Goal: Task Accomplishment & Management: Manage account settings

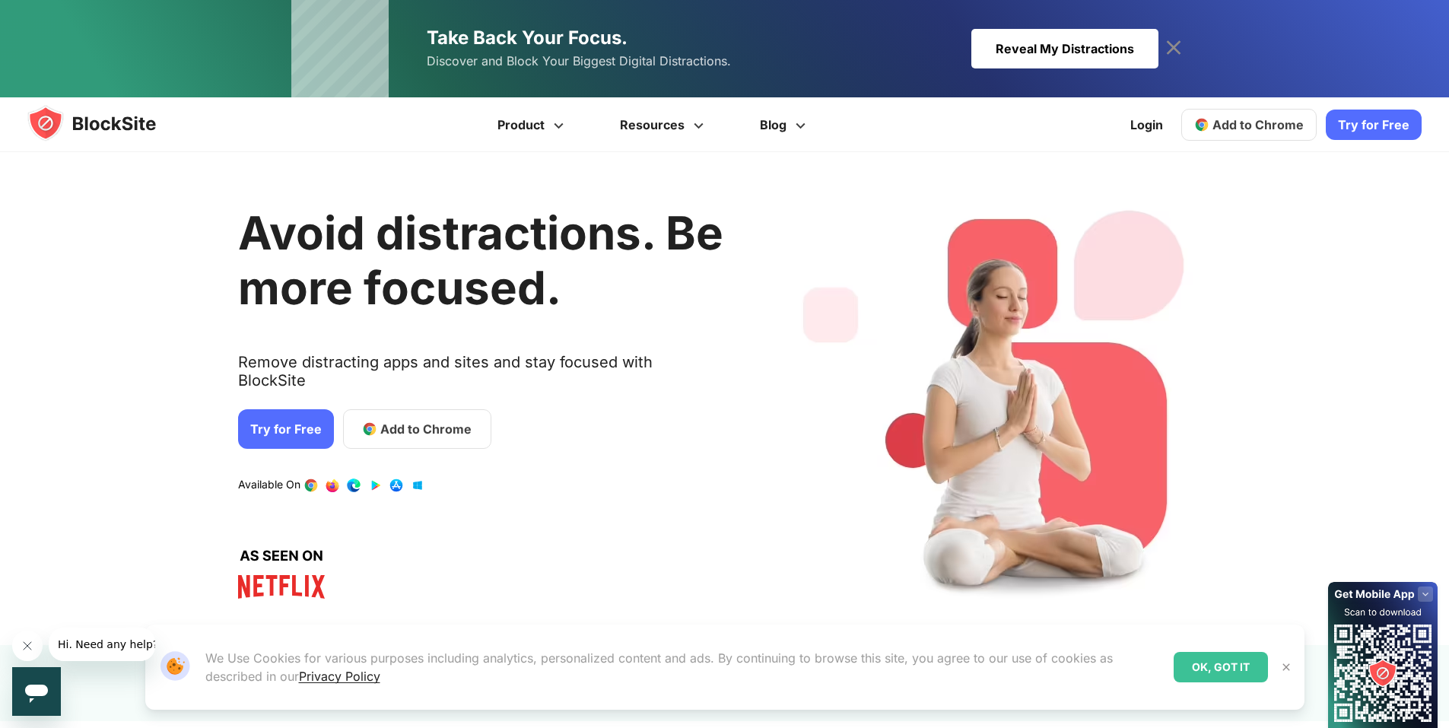
click at [1193, 667] on div "OK, GOT IT" at bounding box center [1221, 667] width 94 height 30
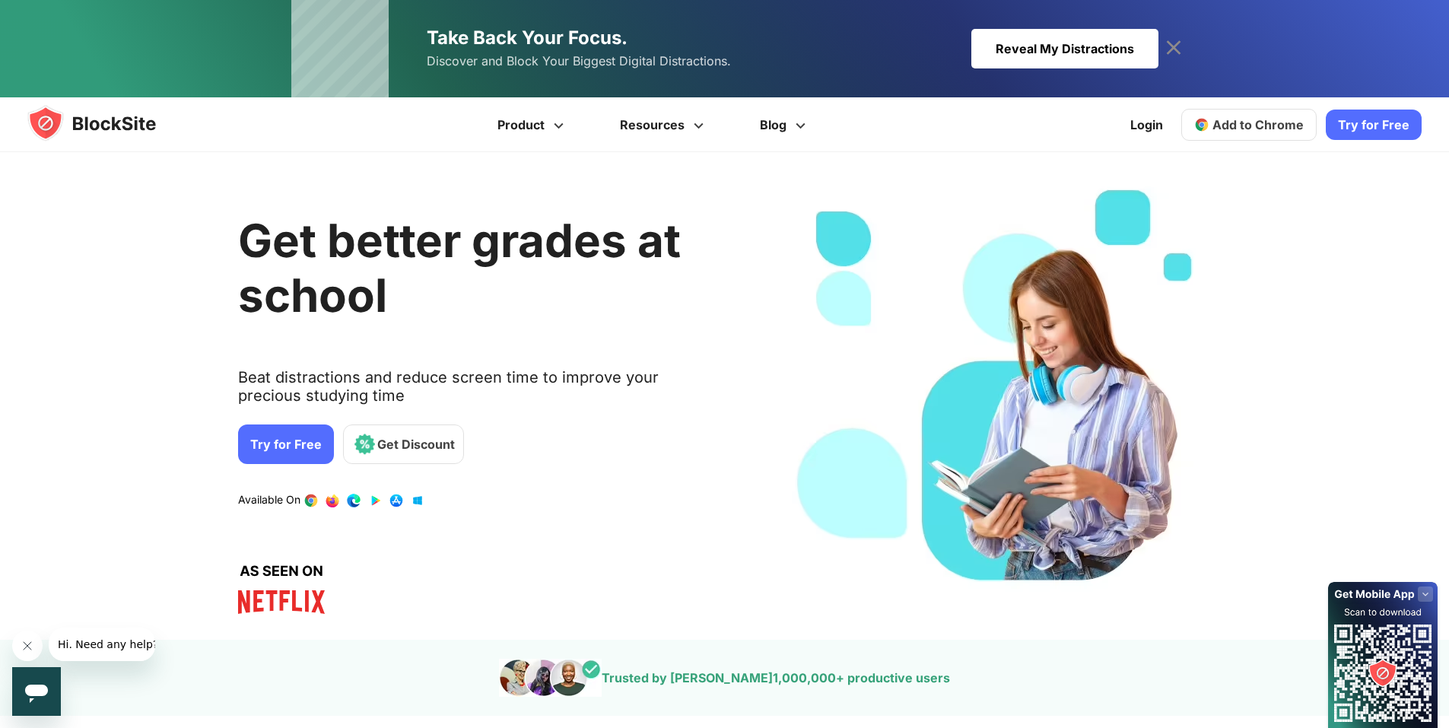
click at [348, 499] on link "3 / 4" at bounding box center [353, 500] width 15 height 15
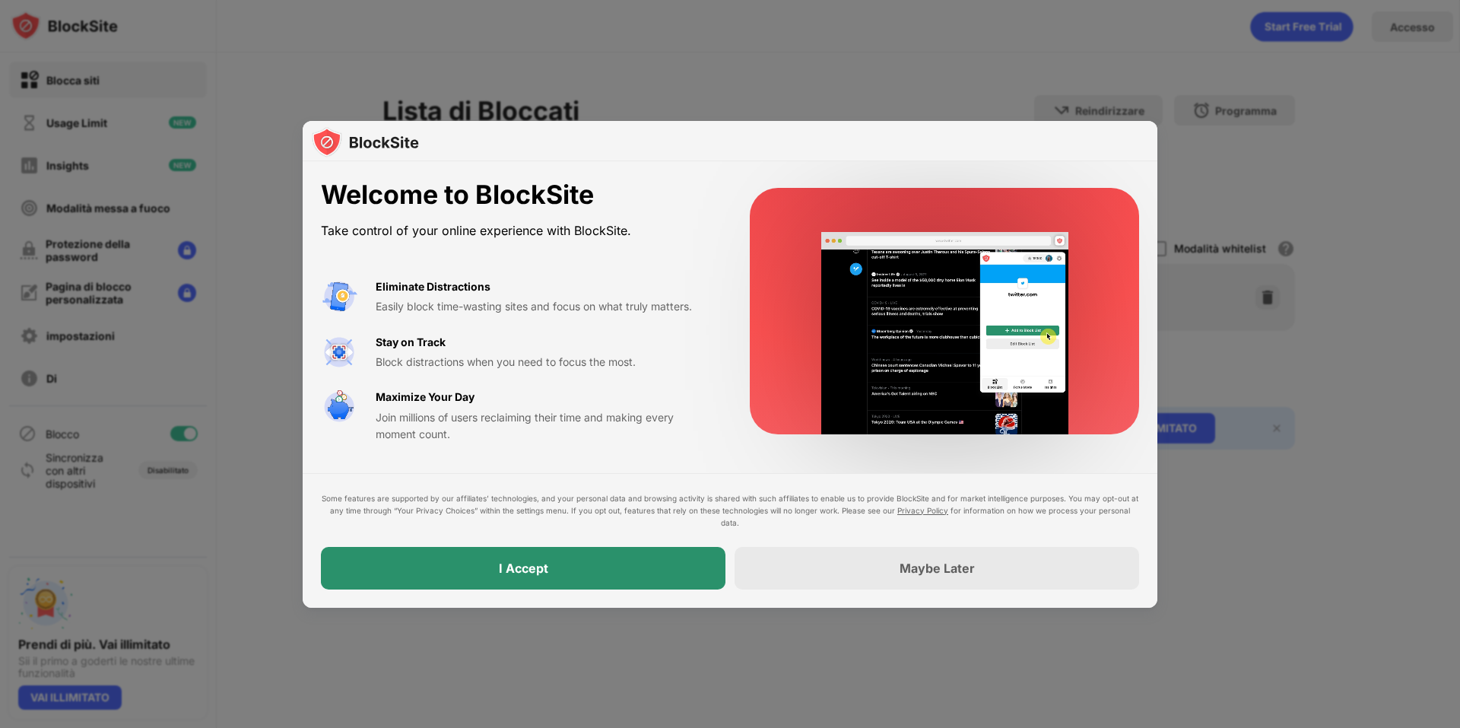
click at [560, 565] on div "I Accept" at bounding box center [523, 568] width 405 height 43
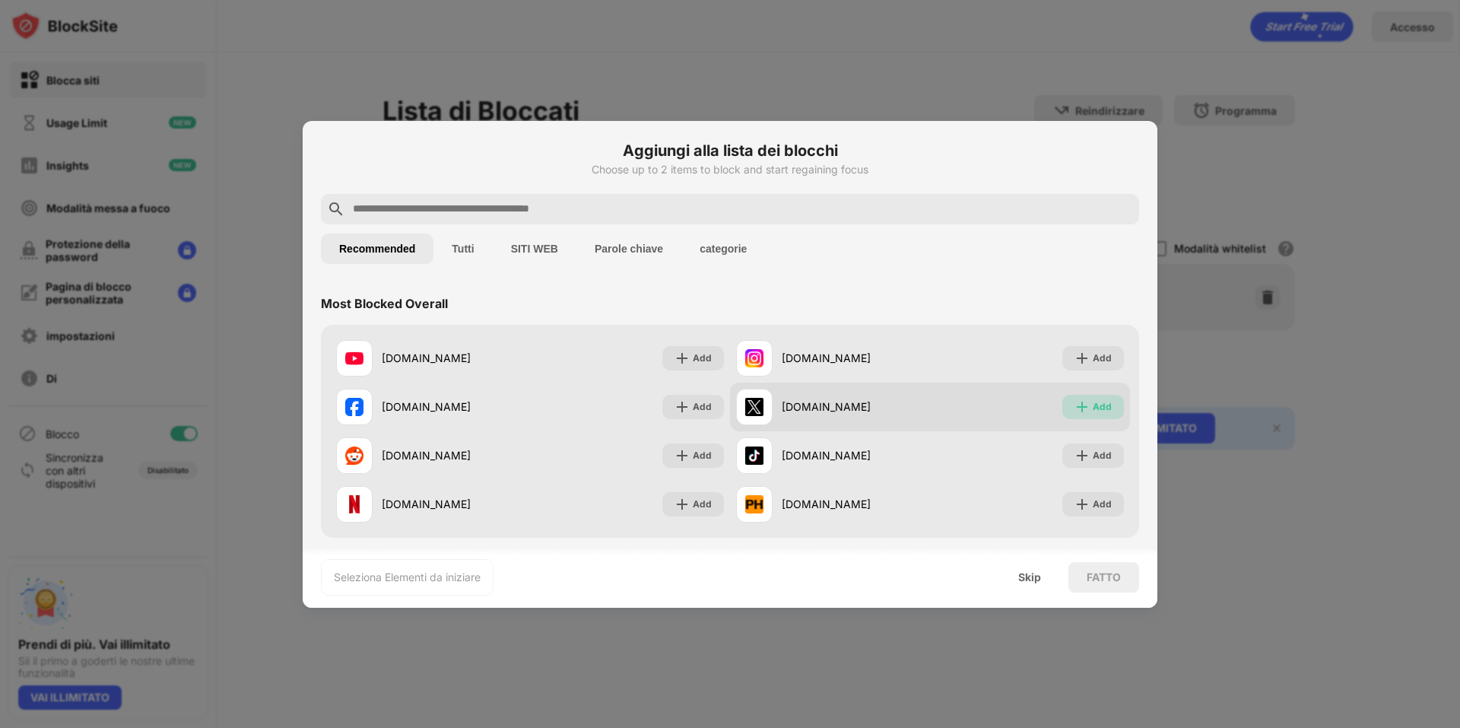
click at [1093, 406] on div "Add" at bounding box center [1102, 406] width 19 height 15
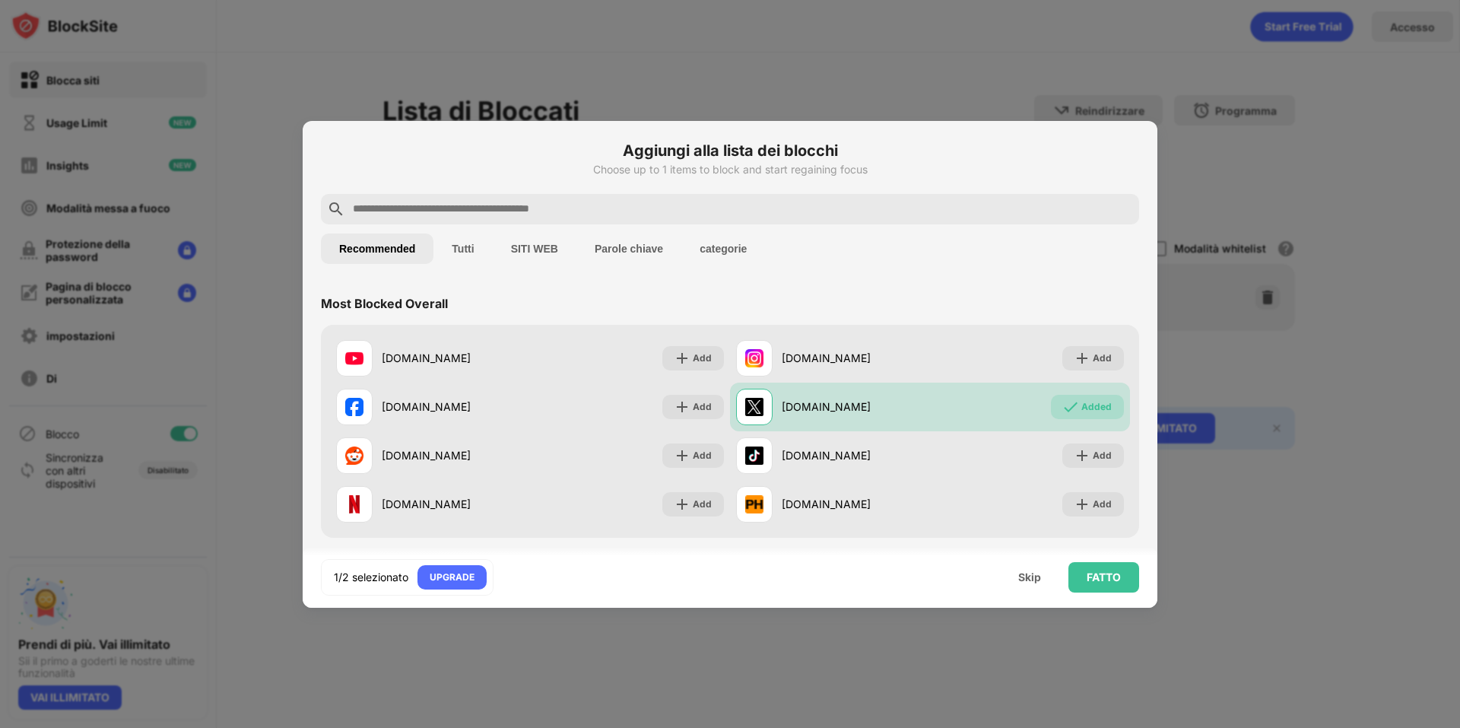
scroll to position [76, 0]
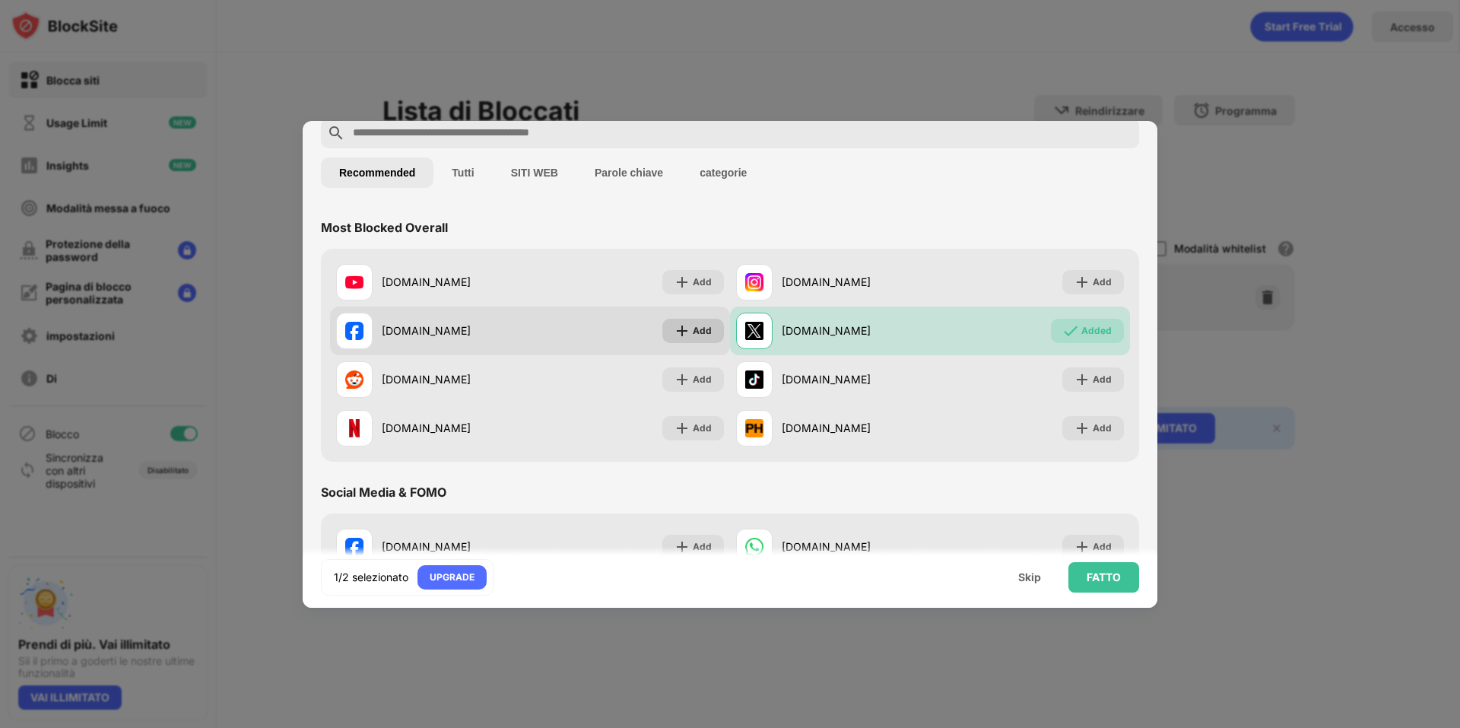
click at [704, 326] on div "Add" at bounding box center [702, 330] width 19 height 15
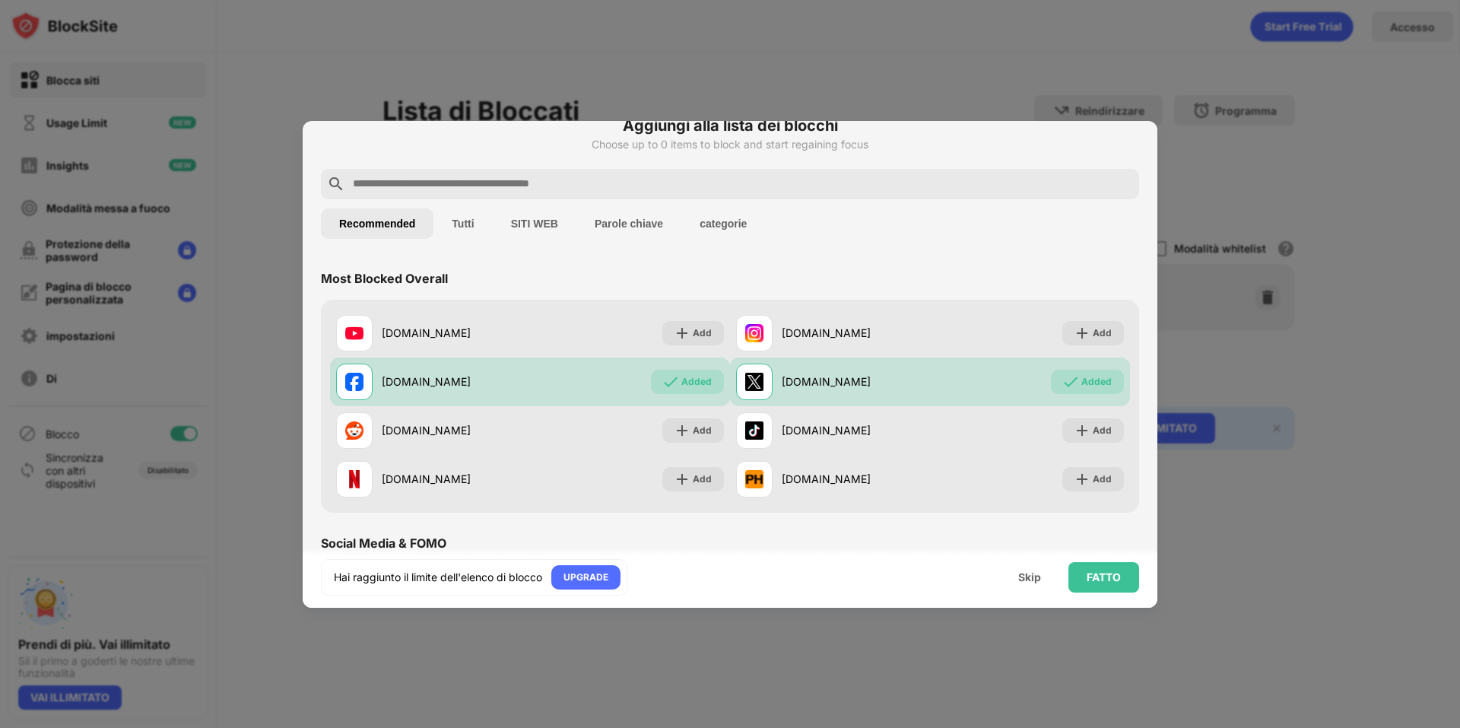
scroll to position [0, 0]
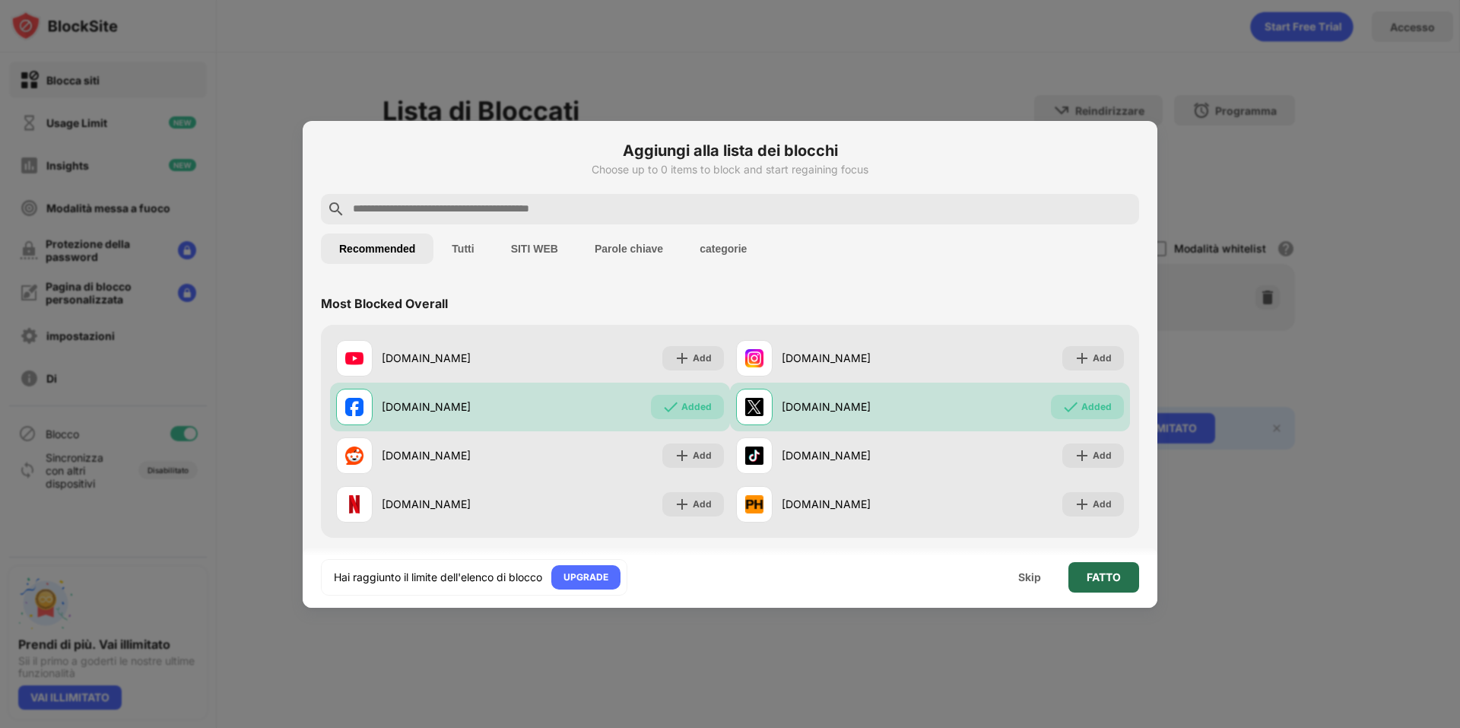
click at [1105, 568] on div "FATTO" at bounding box center [1104, 577] width 71 height 30
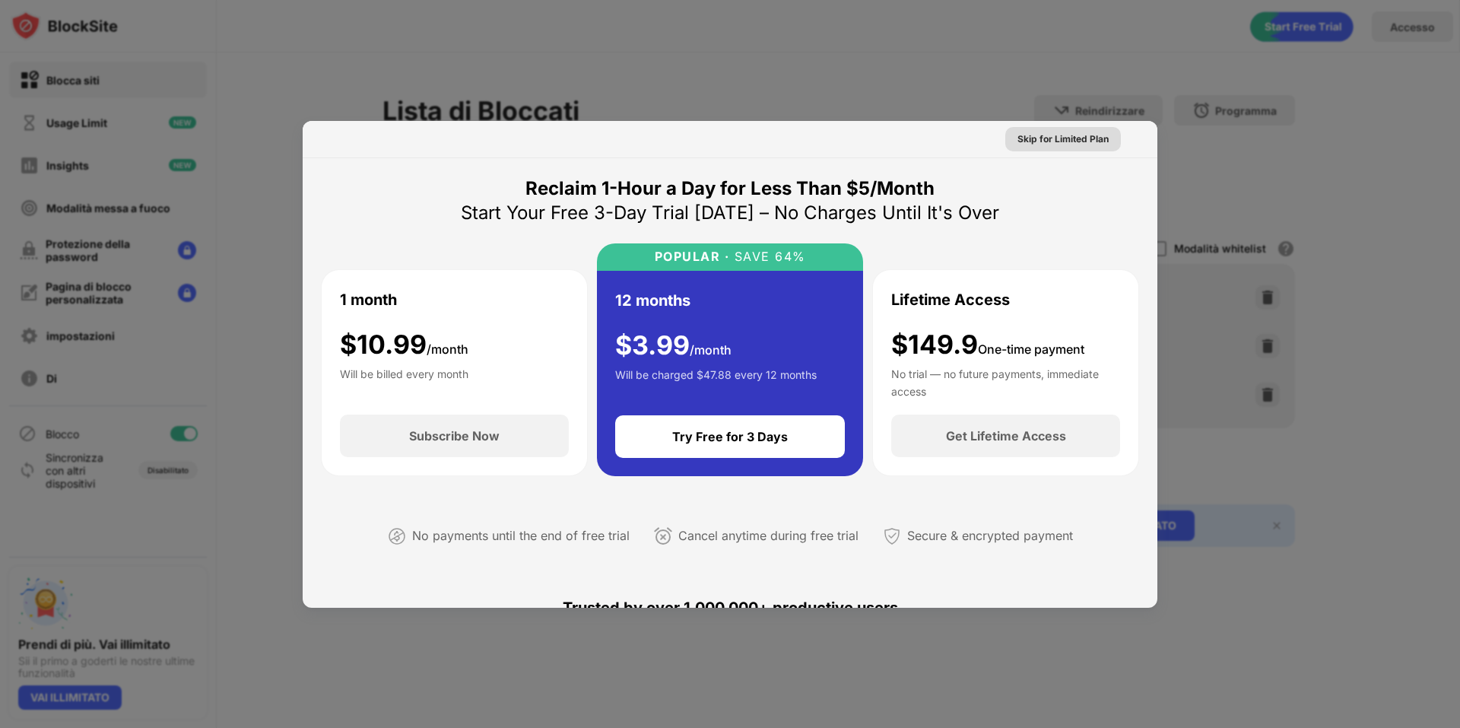
click at [1047, 141] on div "Skip for Limited Plan" at bounding box center [1063, 139] width 91 height 15
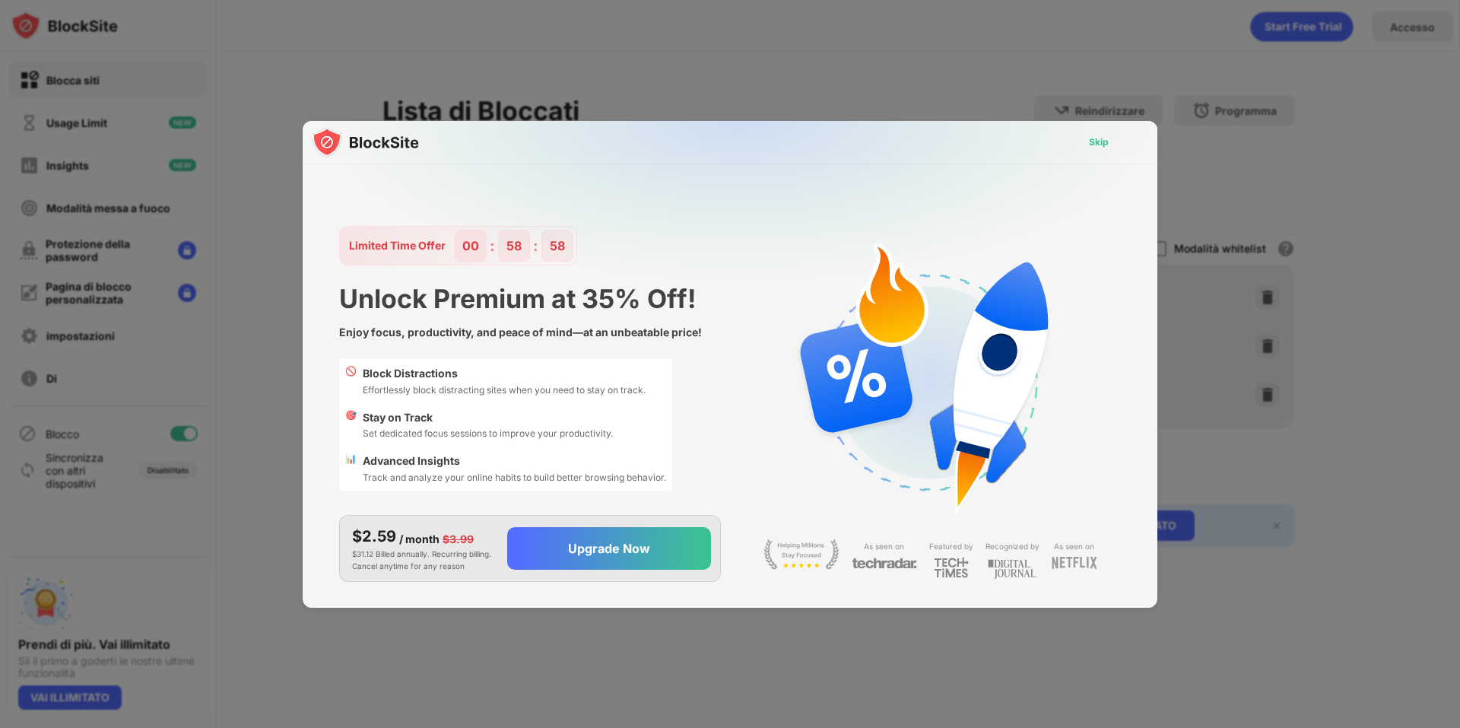
click at [1087, 145] on div "Skip" at bounding box center [1099, 142] width 44 height 24
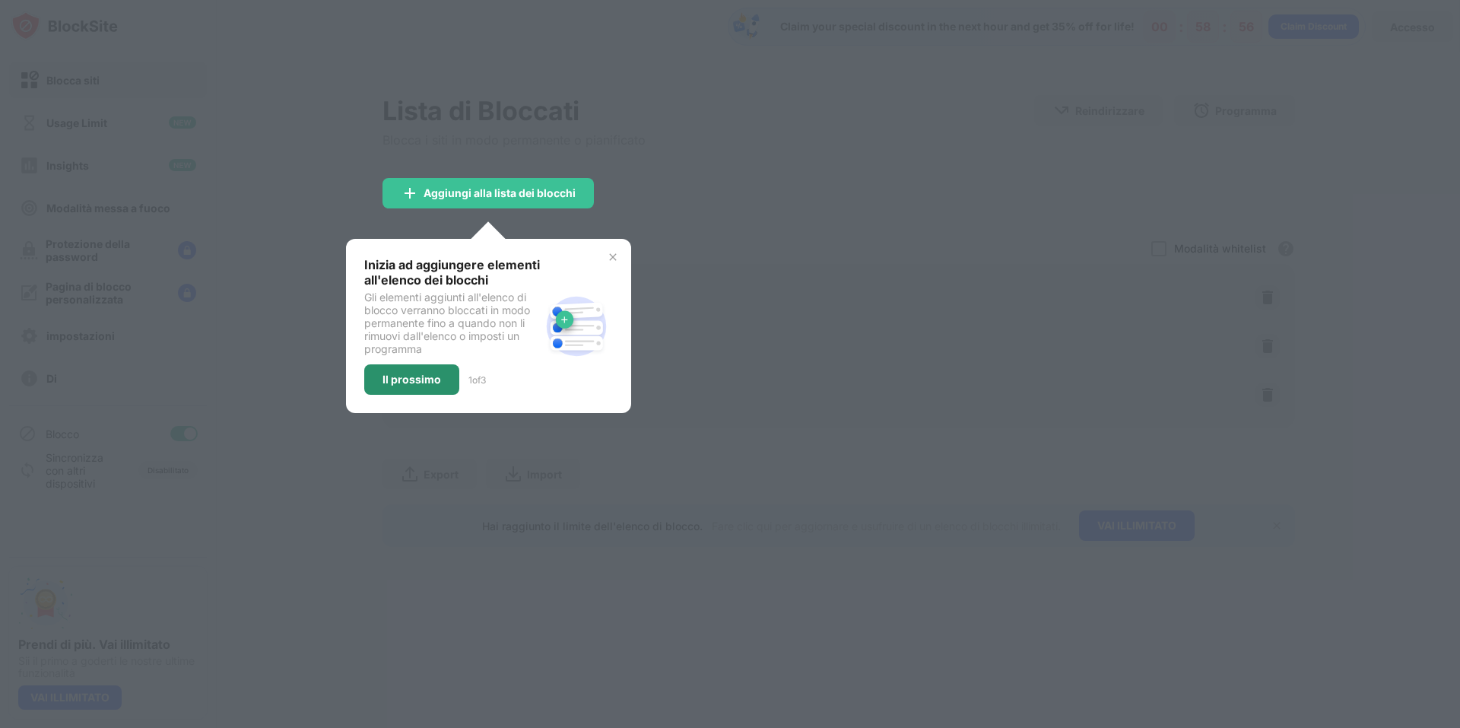
click at [439, 380] on div "Il prossimo" at bounding box center [411, 379] width 95 height 30
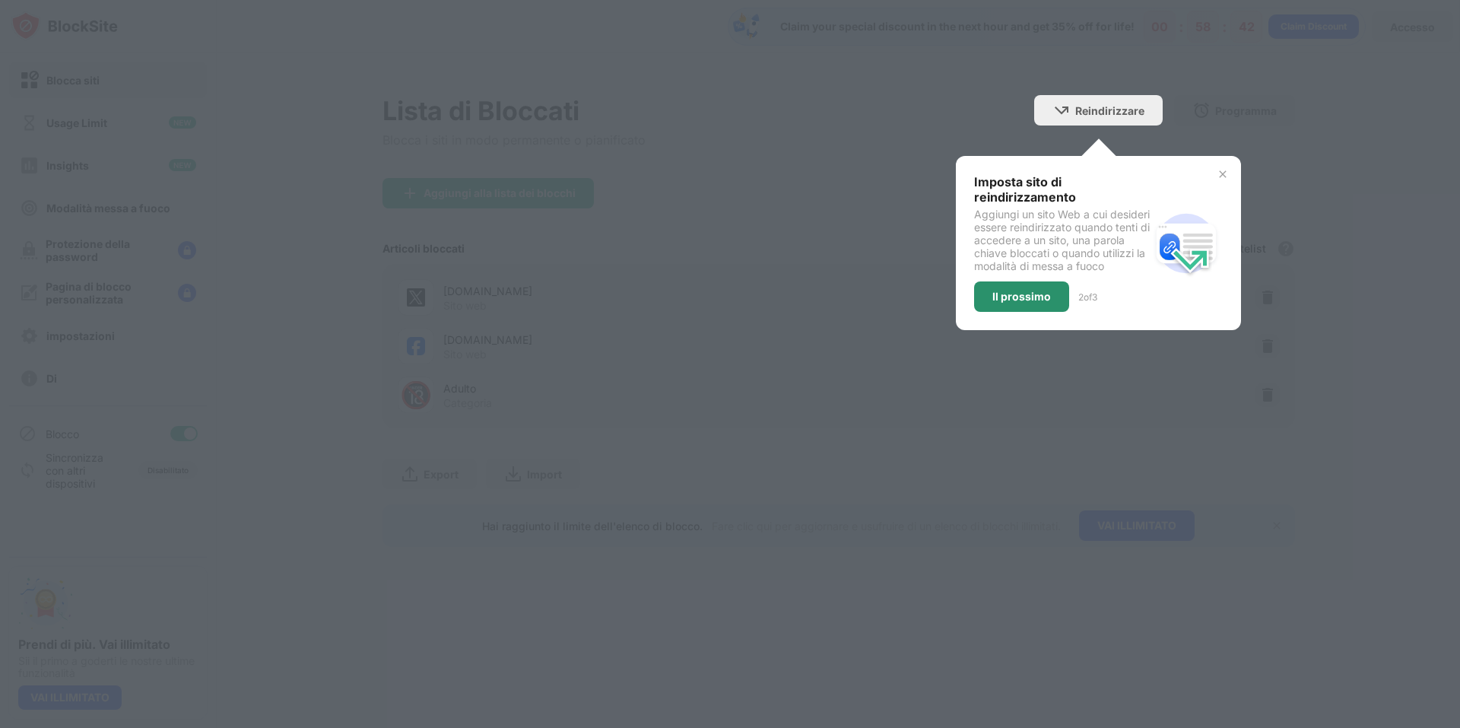
click at [1041, 303] on div "Il prossimo" at bounding box center [1022, 297] width 59 height 12
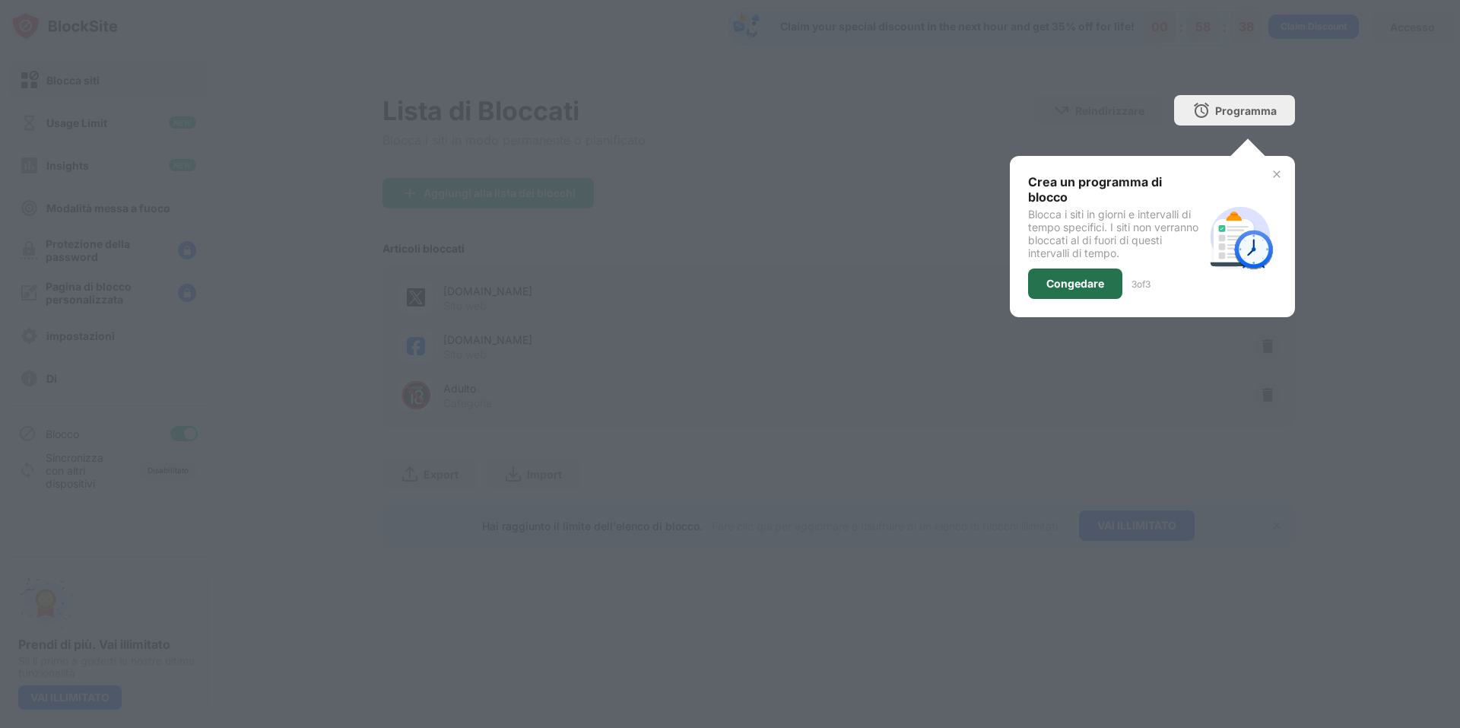
click at [1070, 278] on div "Congedare" at bounding box center [1076, 284] width 58 height 12
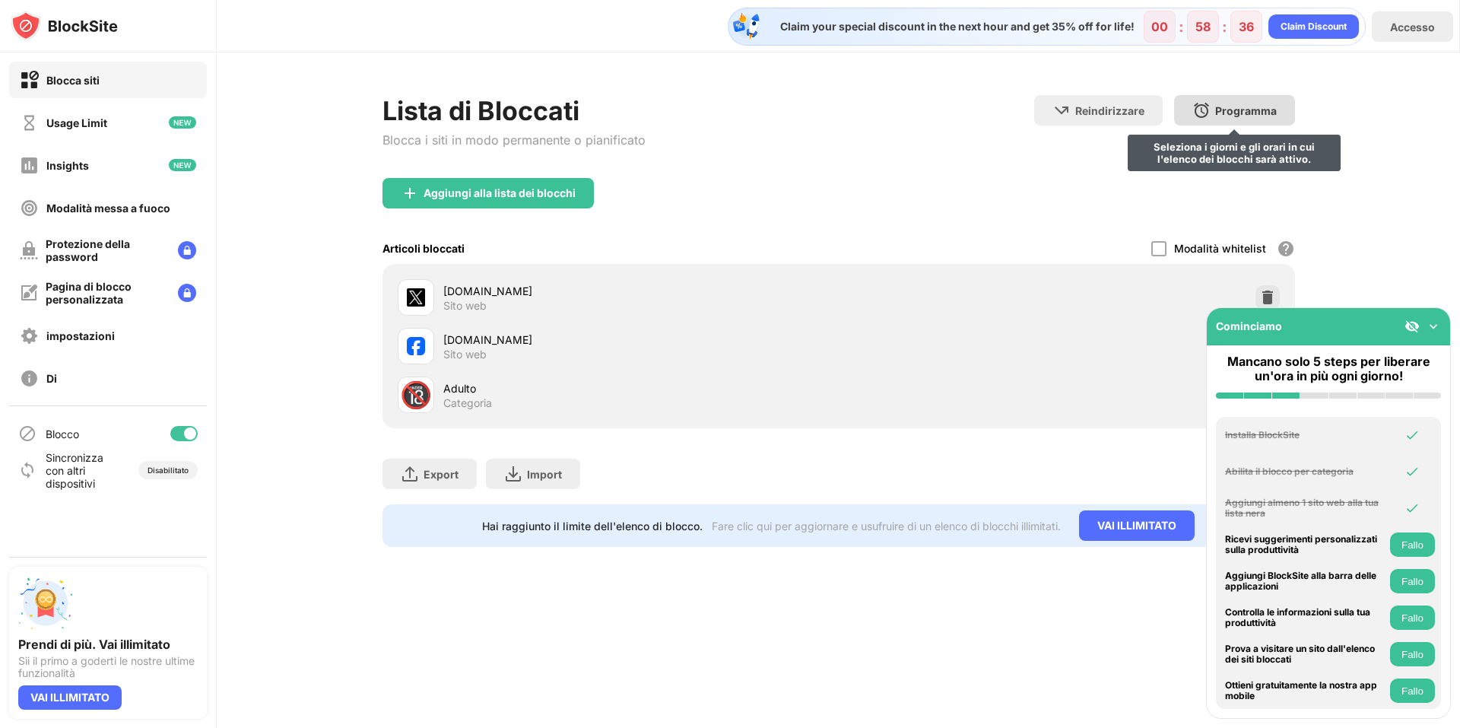
click at [1222, 96] on div "Programma Seleziona i giorni e gli orari in cui l'elenco dei blocchi sarà attiv…" at bounding box center [1234, 110] width 121 height 30
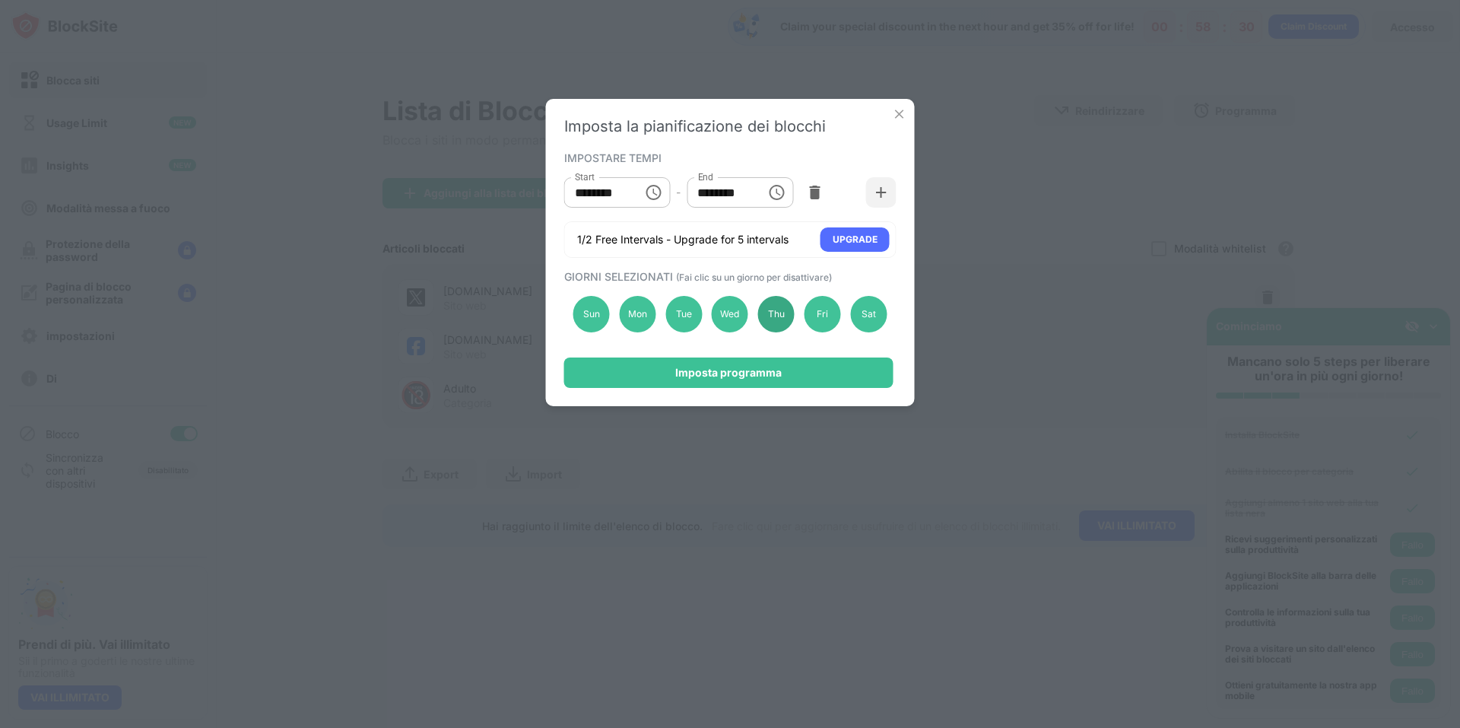
click at [770, 317] on div "Thu" at bounding box center [776, 314] width 37 height 37
click at [762, 313] on div "Thu" at bounding box center [776, 314] width 37 height 37
click at [813, 314] on div "Fri" at bounding box center [823, 314] width 37 height 37
click at [869, 315] on div "Sat" at bounding box center [868, 314] width 37 height 37
click at [662, 195] on icon "Choose time, selected time is 10:00 AM" at bounding box center [653, 192] width 18 height 18
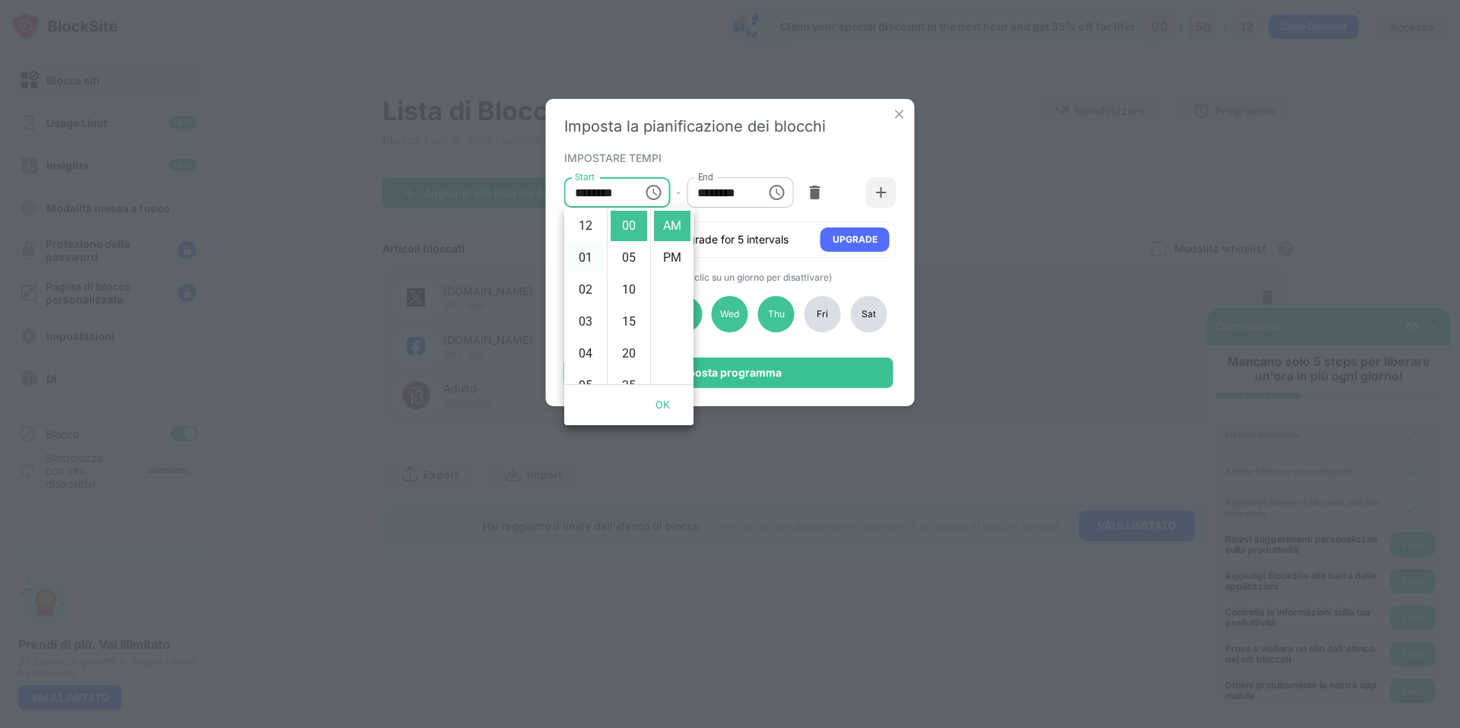
click at [583, 258] on li "01" at bounding box center [585, 258] width 37 height 30
type input "********"
click at [688, 147] on div "Imposta la pianificazione dei blocchi IMPOSTARE TEMPI Start ******** Start - En…" at bounding box center [730, 252] width 369 height 307
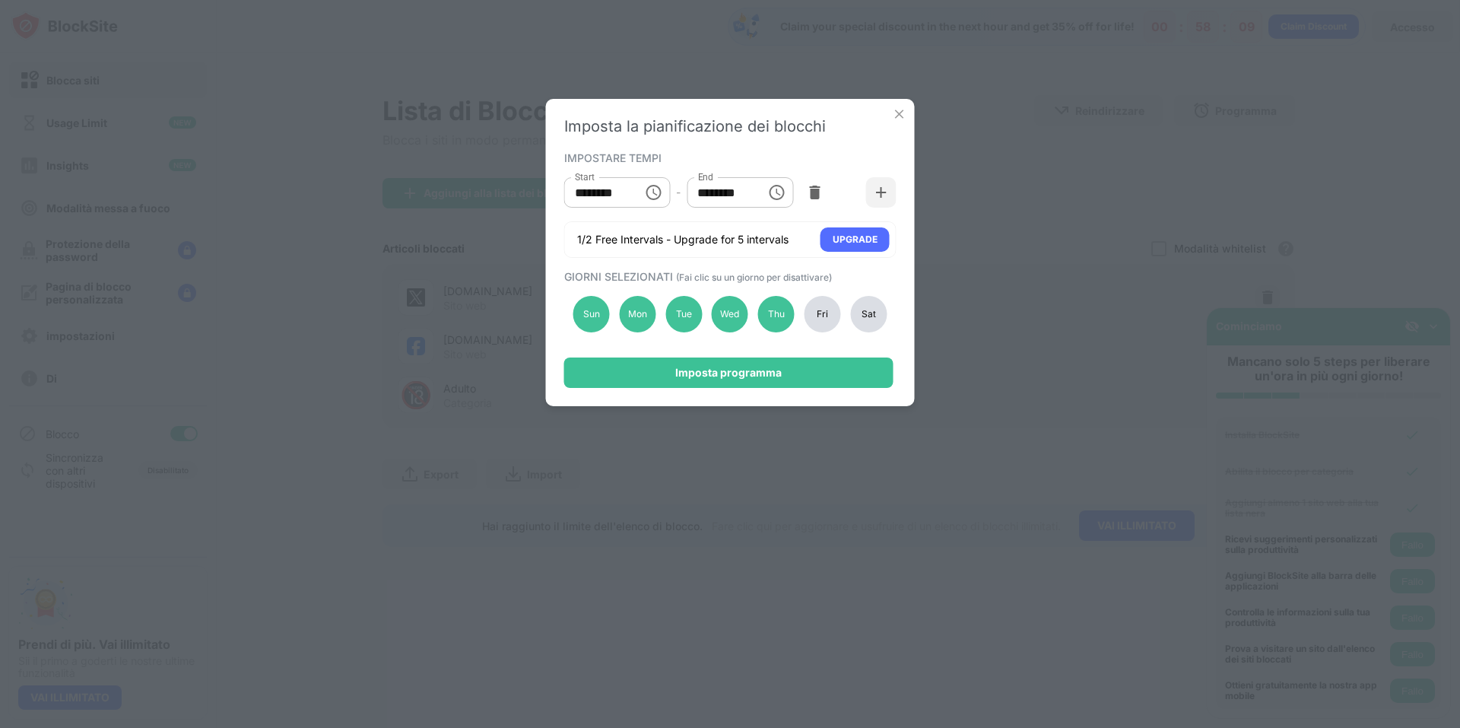
click at [776, 193] on icon "Choose time, selected time is 1:00 PM" at bounding box center [776, 192] width 18 height 18
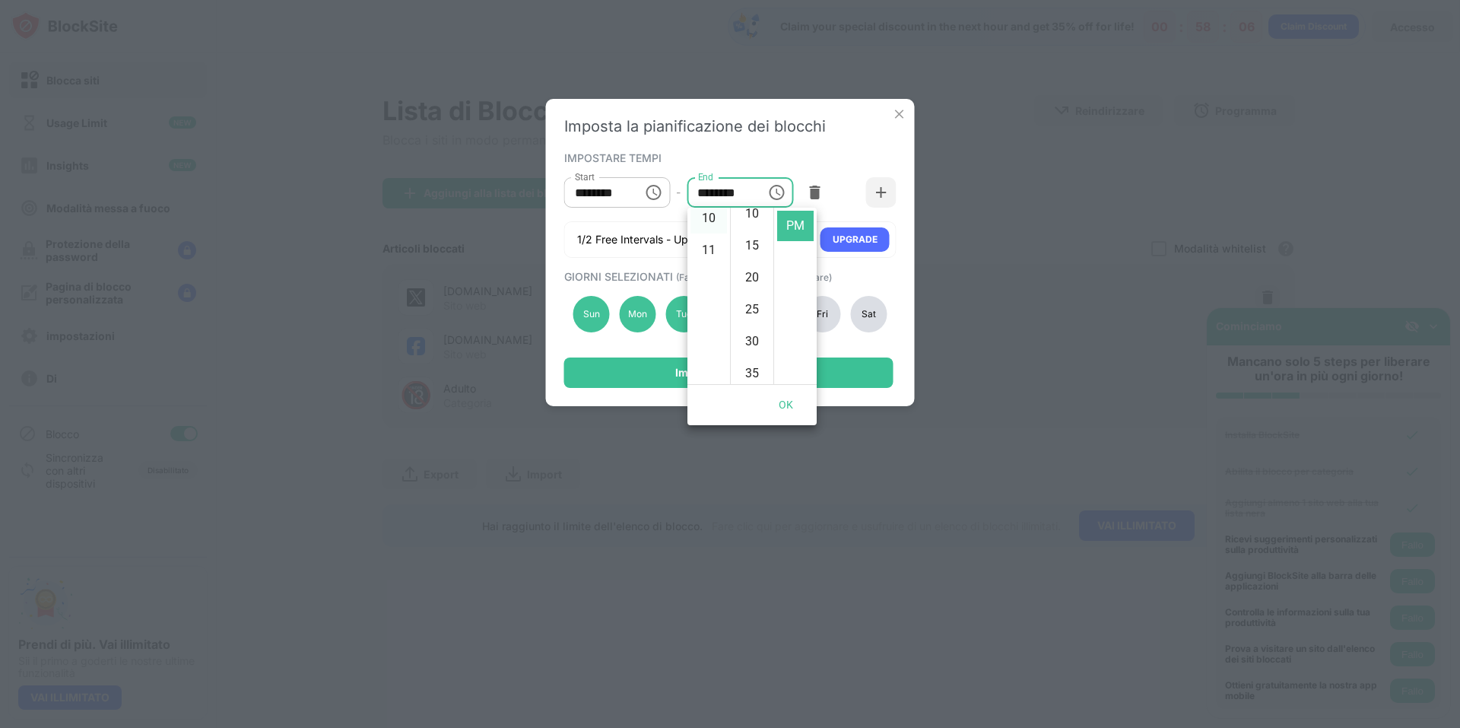
scroll to position [351, 0]
click at [706, 229] on li "11" at bounding box center [709, 226] width 37 height 30
click at [754, 228] on li "55" at bounding box center [752, 226] width 37 height 30
type input "********"
click at [787, 400] on button "OK" at bounding box center [786, 405] width 49 height 28
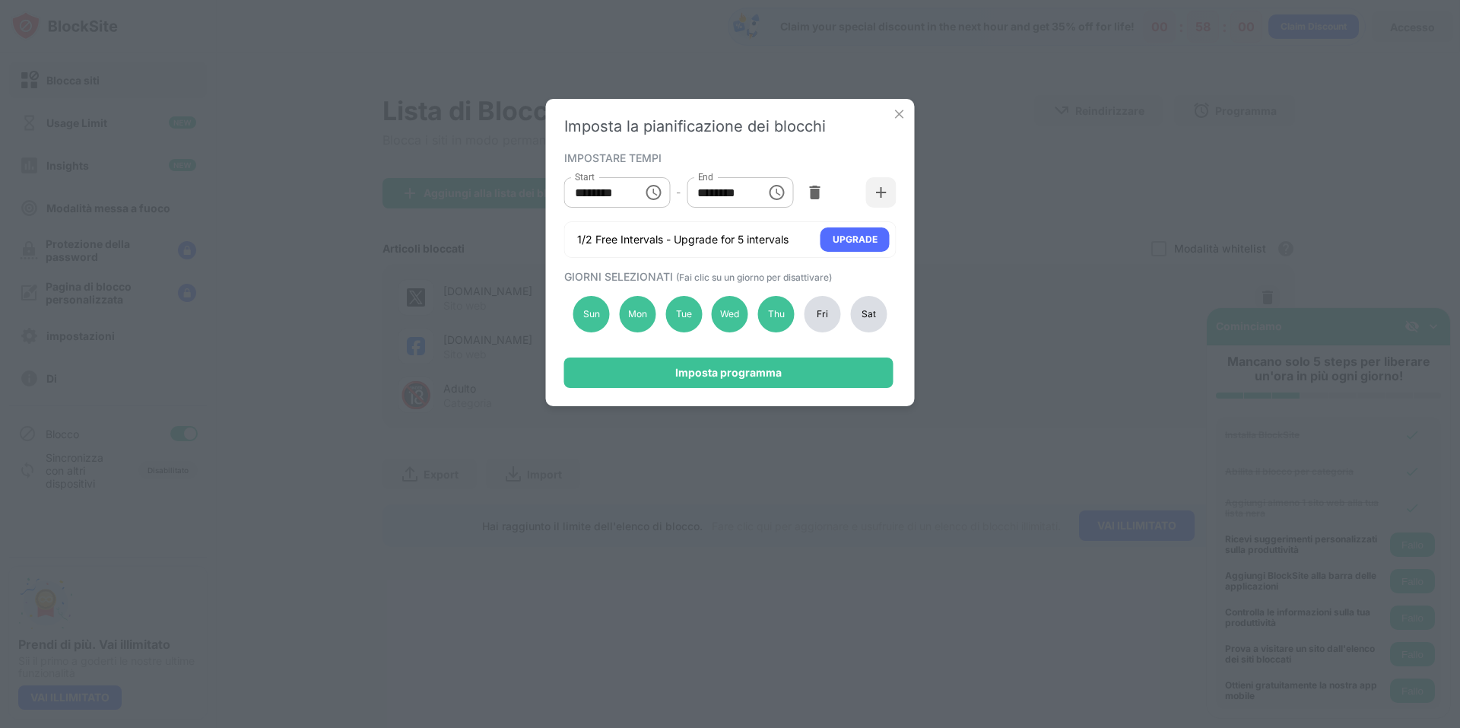
click at [759, 145] on div "Imposta la pianificazione dei blocchi IMPOSTARE TEMPI Start ******** Start - En…" at bounding box center [730, 252] width 369 height 307
click at [761, 371] on div "Imposta programma" at bounding box center [728, 373] width 106 height 12
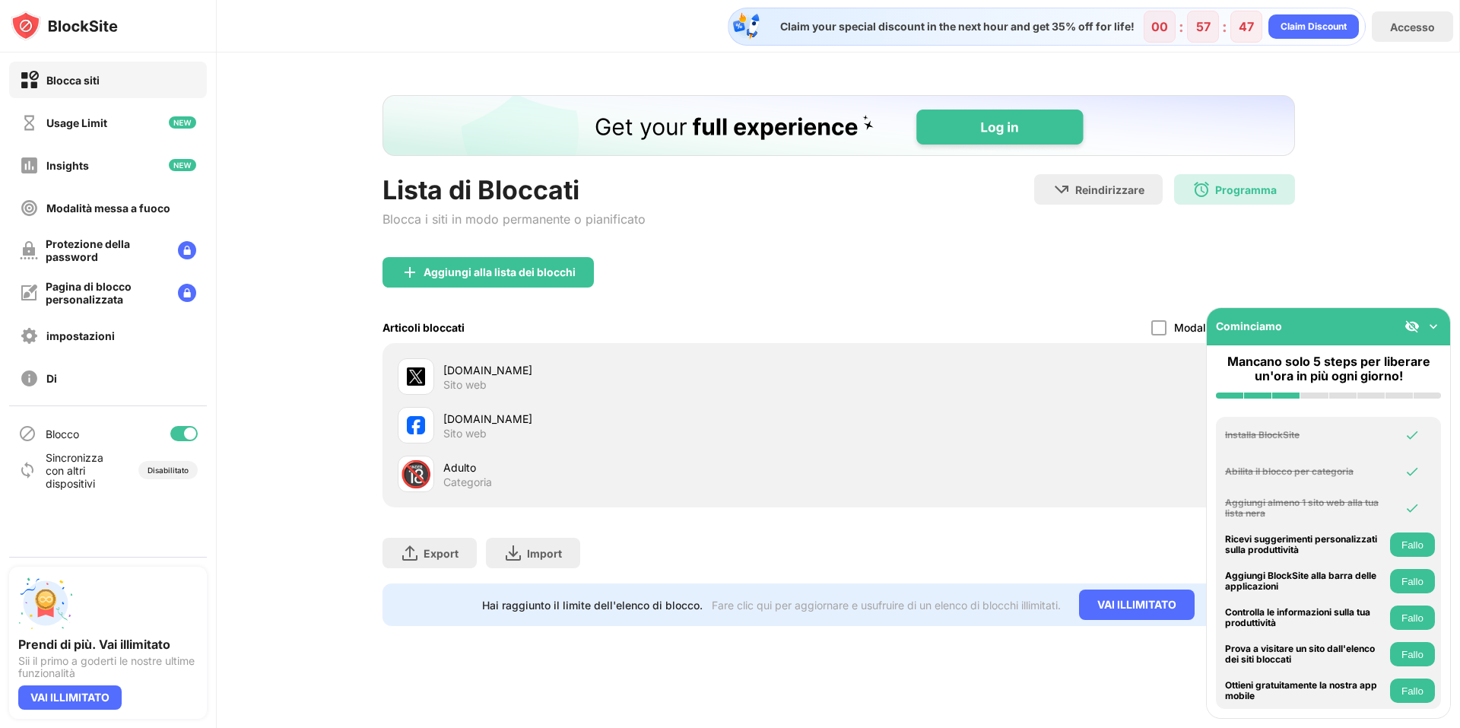
scroll to position [0, 0]
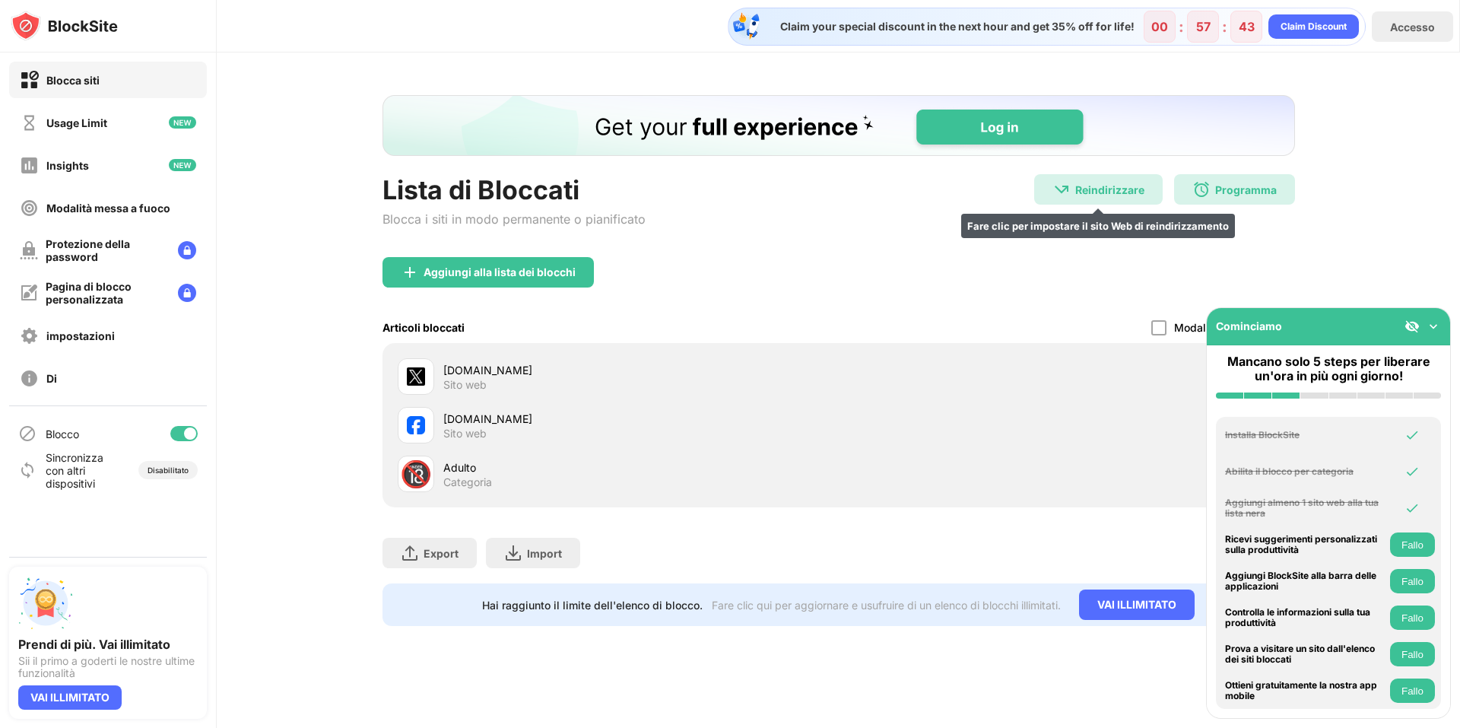
click at [1075, 186] on div "Reindirizzare Fare clic per impostare il sito Web di reindirizzamento" at bounding box center [1098, 189] width 129 height 30
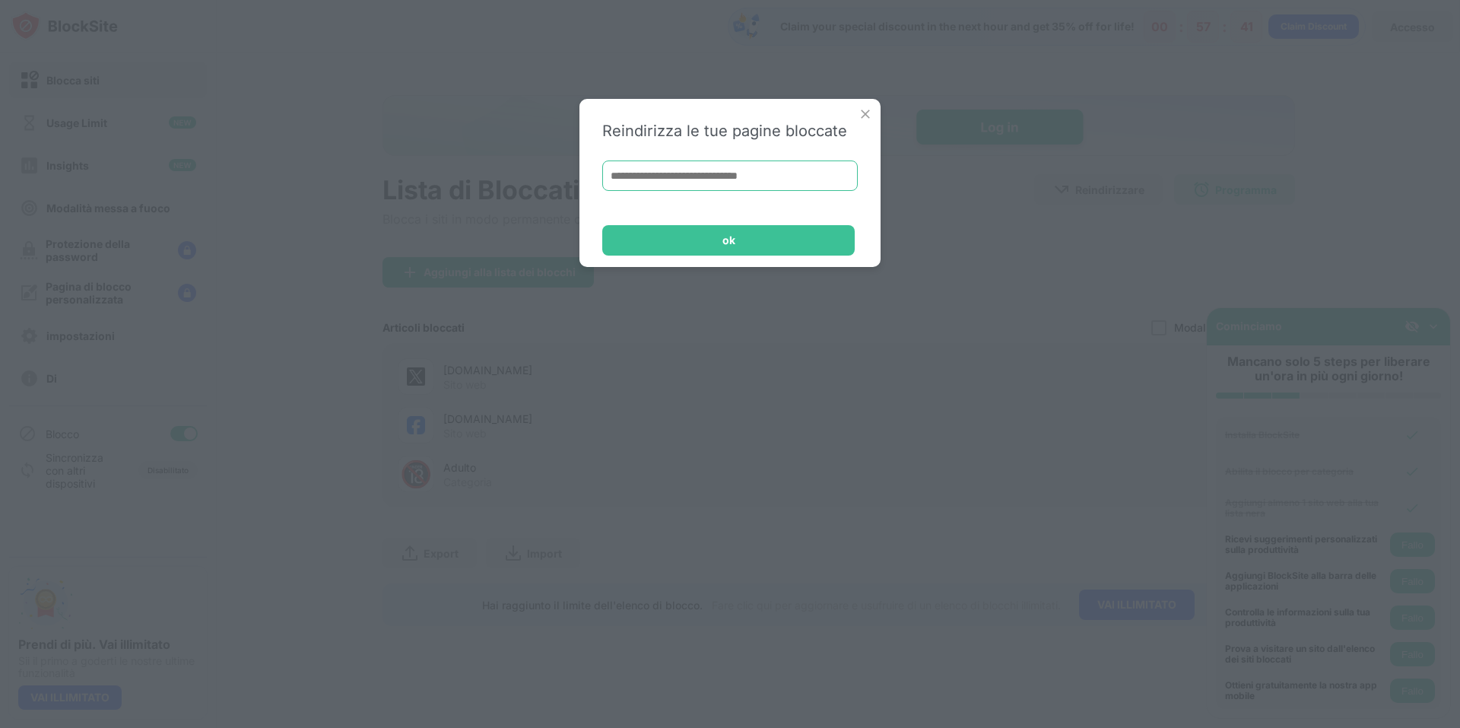
click at [742, 166] on input at bounding box center [730, 175] width 256 height 30
type input "**********"
click at [704, 246] on div "ok" at bounding box center [728, 240] width 253 height 30
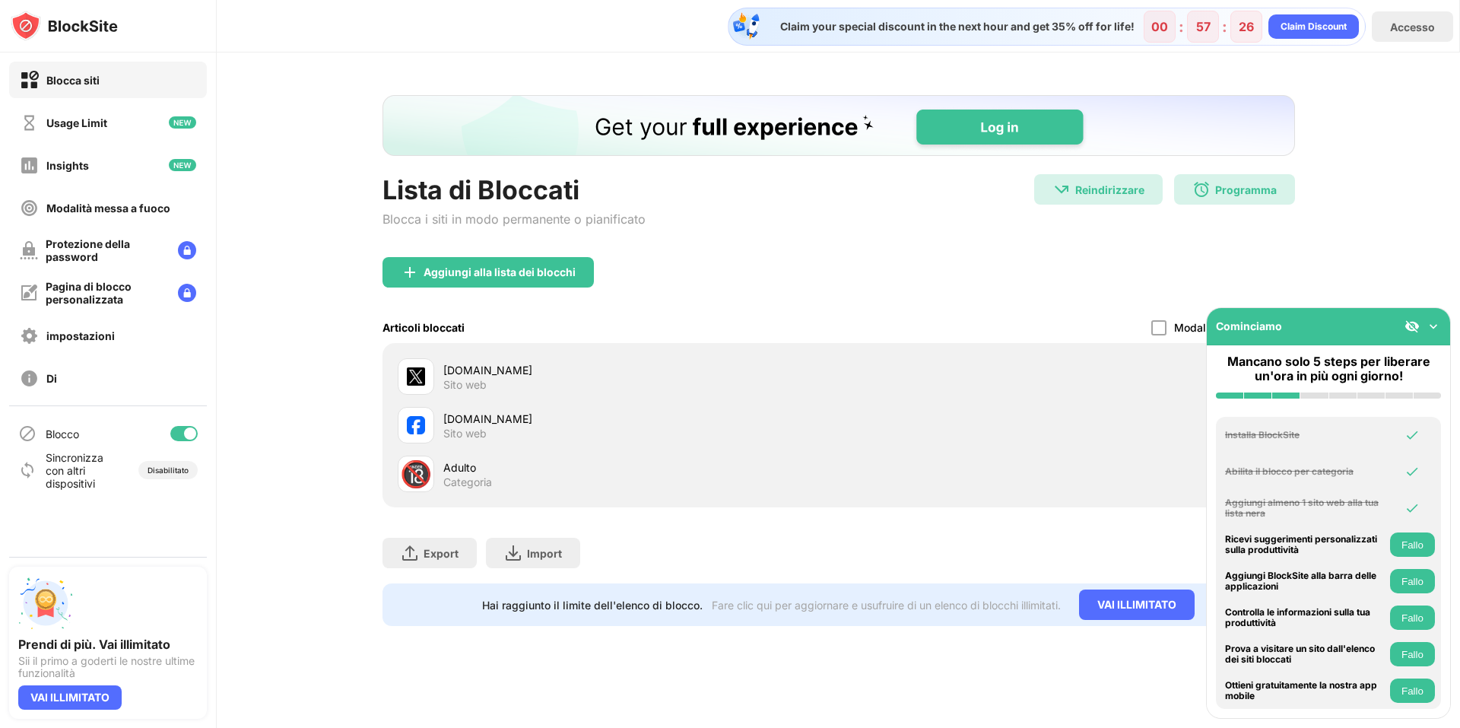
click at [1421, 688] on button "Fallo" at bounding box center [1412, 690] width 45 height 24
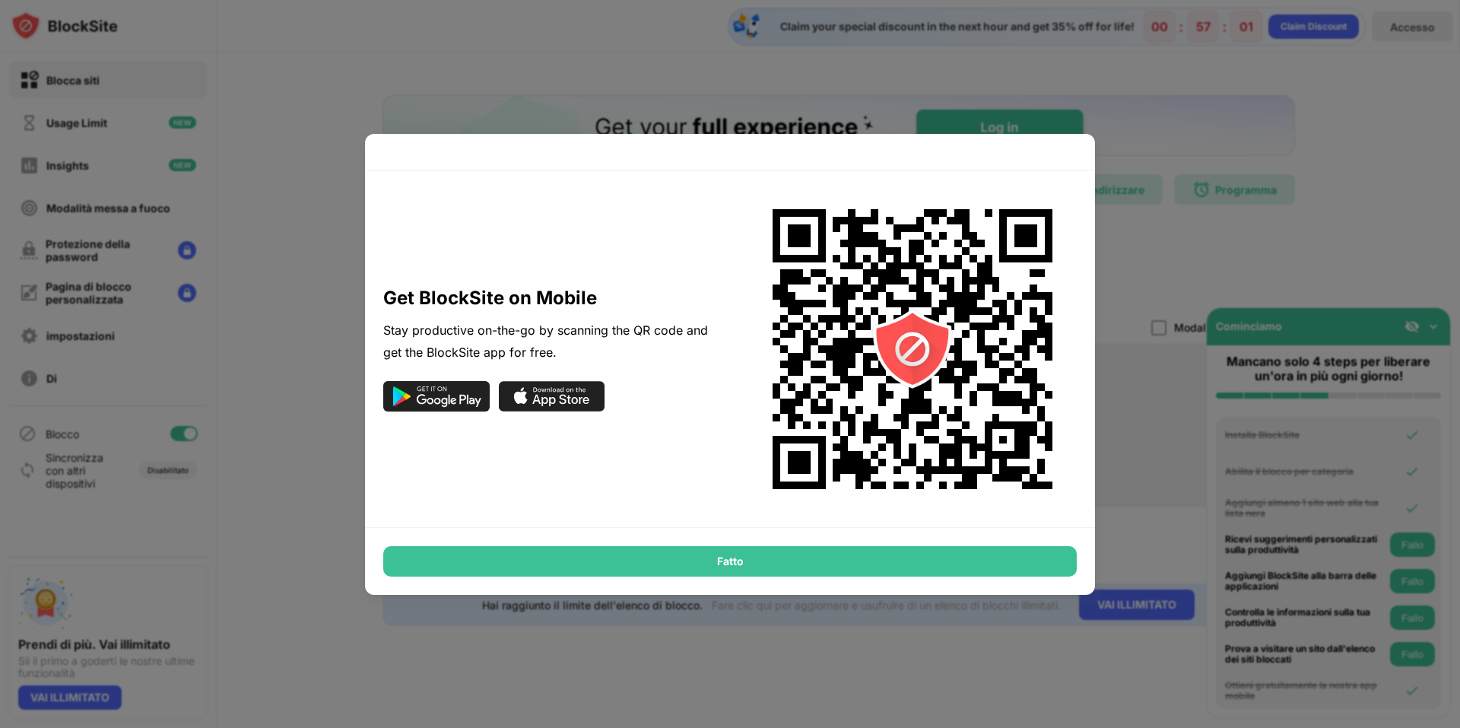
click at [775, 570] on div "Fatto" at bounding box center [730, 561] width 694 height 30
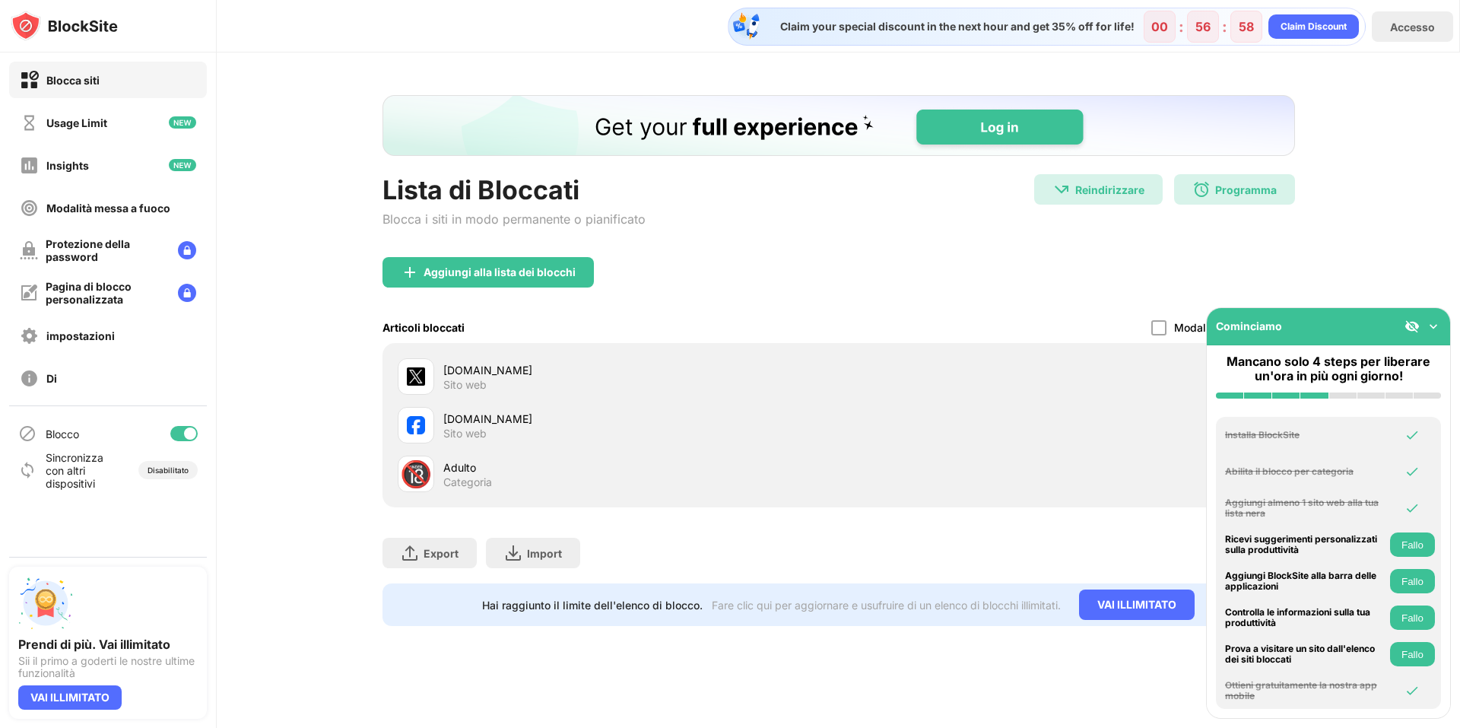
click at [1415, 657] on button "Fallo" at bounding box center [1412, 654] width 45 height 24
click at [1433, 314] on div "Cominciamo" at bounding box center [1328, 326] width 243 height 37
click at [1439, 314] on div "Cominciamo" at bounding box center [1328, 326] width 243 height 37
click at [1433, 328] on img at bounding box center [1433, 326] width 15 height 15
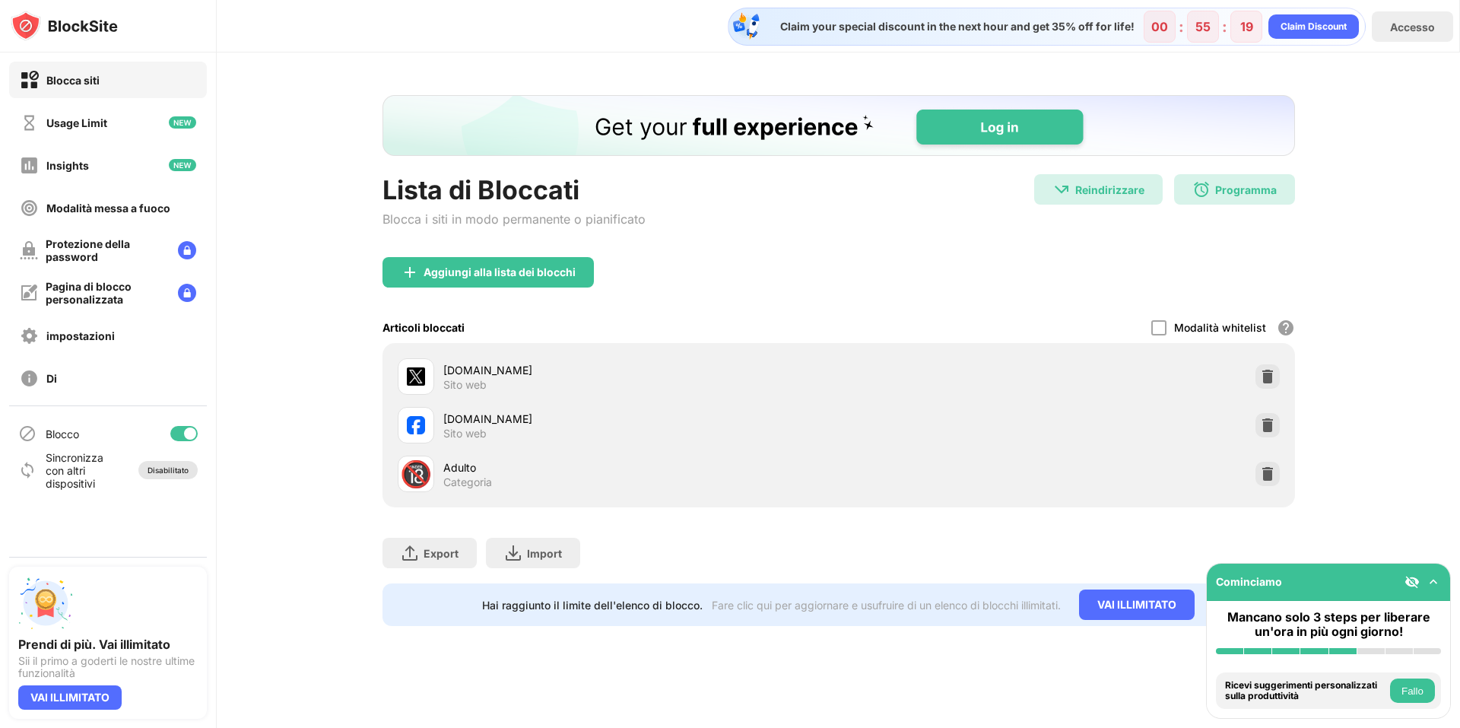
click at [167, 475] on div "Disabilitato" at bounding box center [167, 470] width 59 height 18
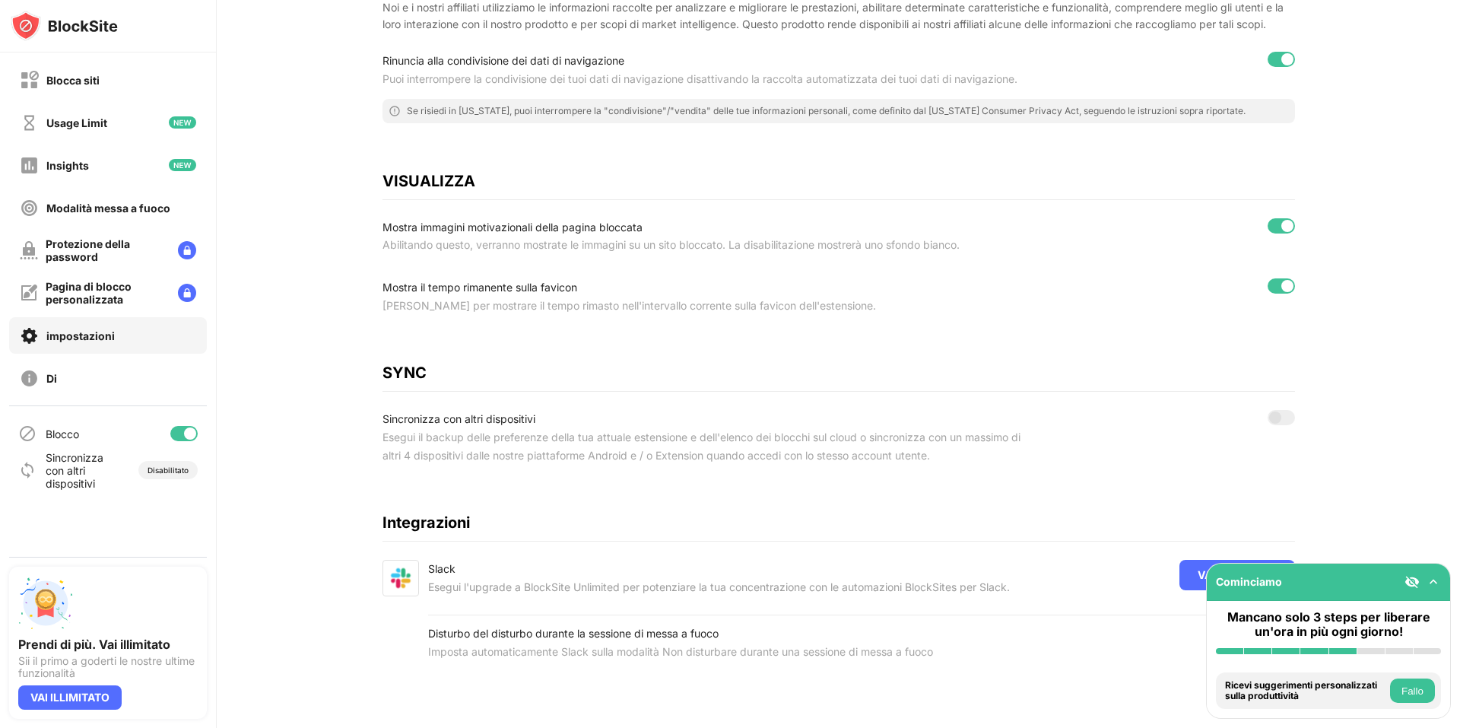
scroll to position [376, 0]
click at [1280, 410] on div at bounding box center [1281, 417] width 27 height 15
click at [1440, 578] on img at bounding box center [1433, 581] width 15 height 15
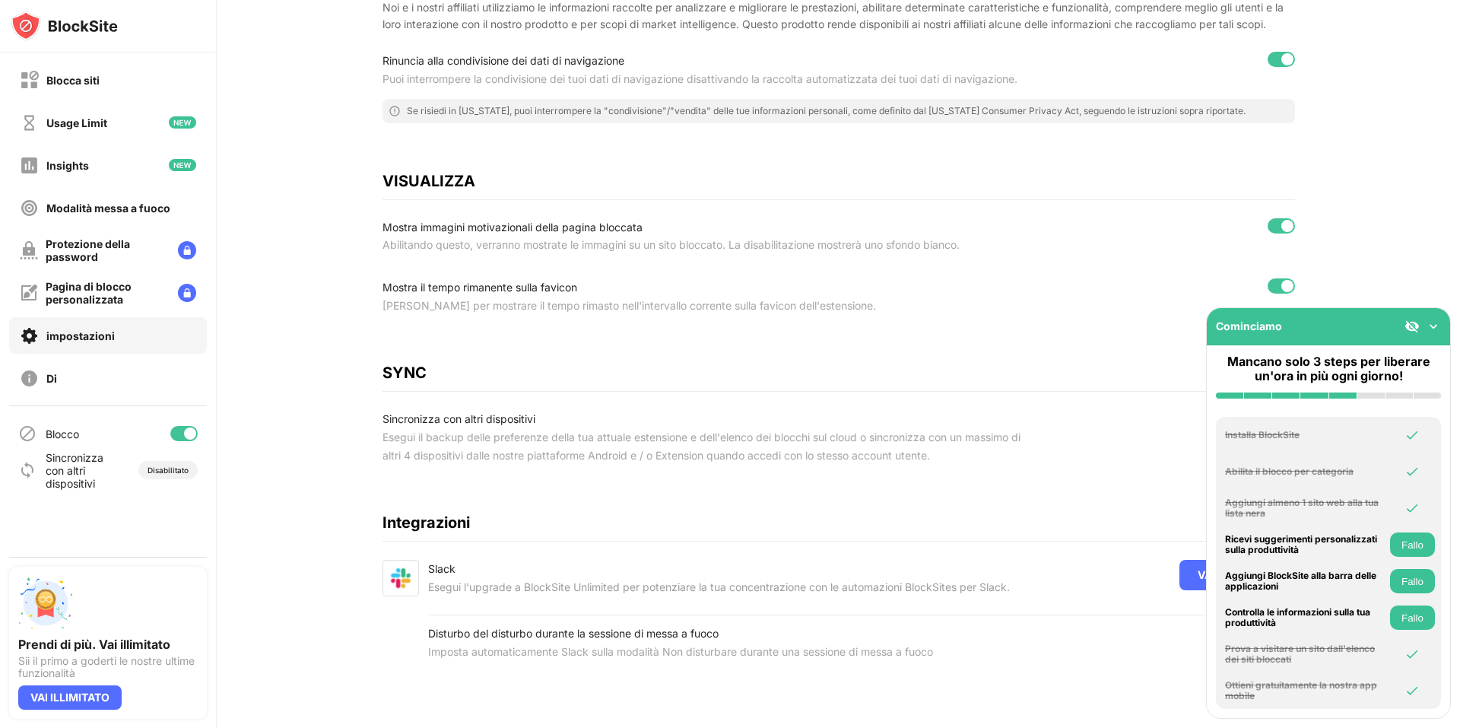
click at [758, 482] on div "impostazioni Abilita in modalità privata GENERALE Abilita l'opzione di collegam…" at bounding box center [839, 207] width 913 height 955
click at [81, 96] on div "Blocca siti" at bounding box center [108, 80] width 198 height 37
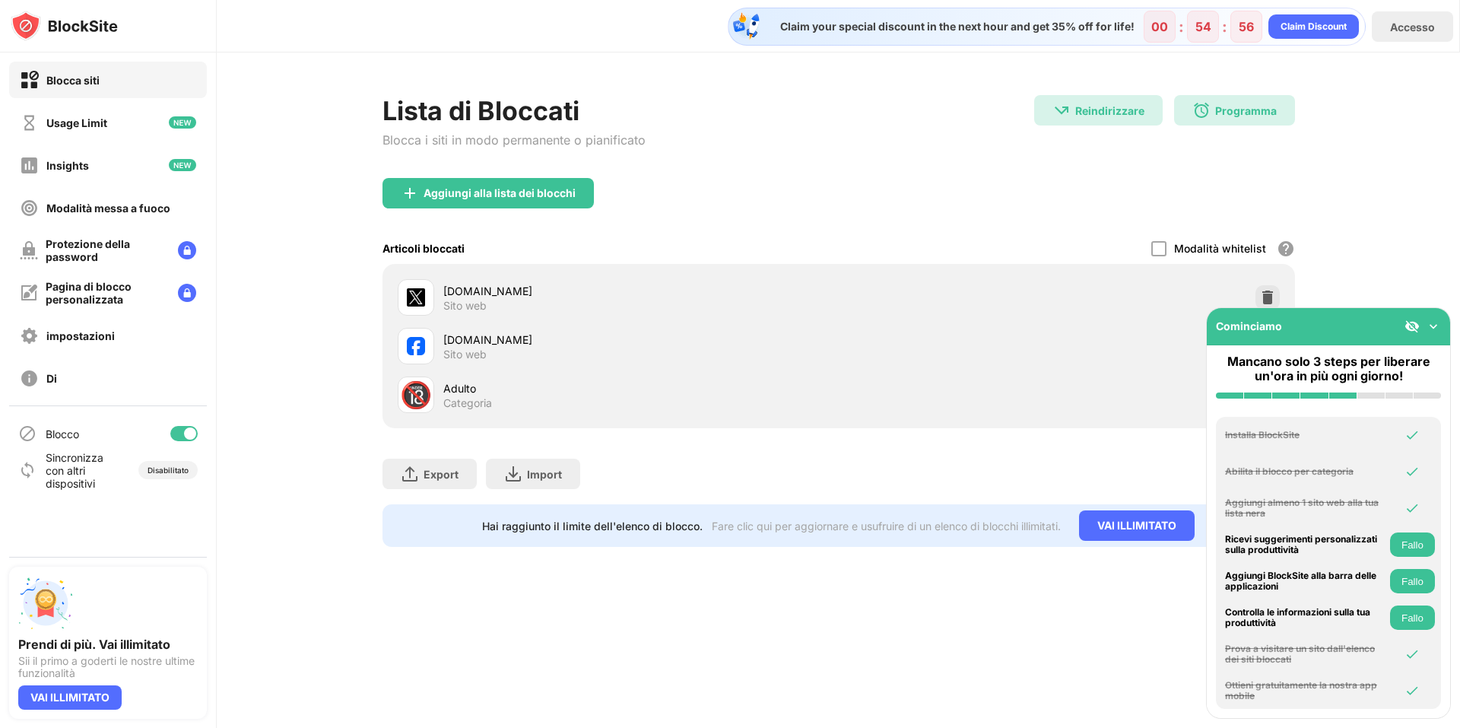
click at [1432, 326] on img at bounding box center [1433, 326] width 15 height 15
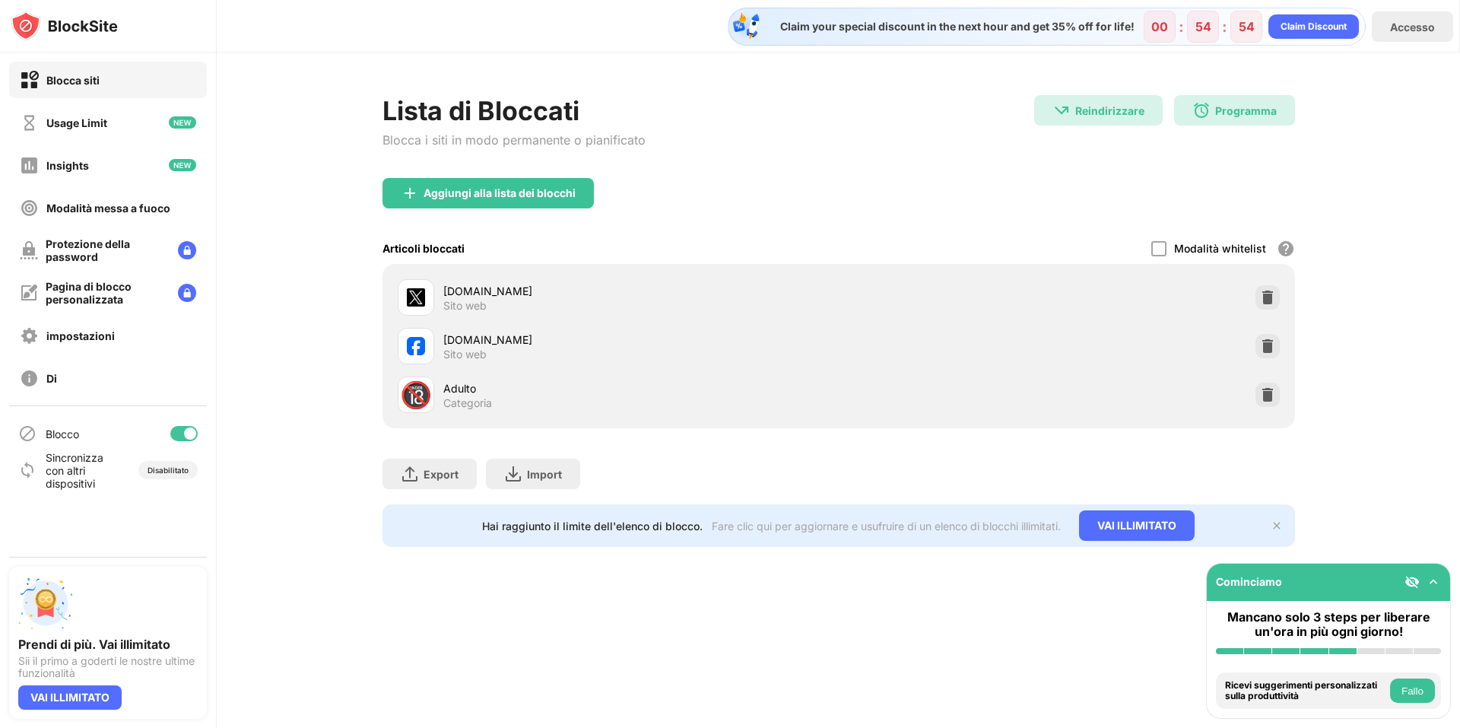
click at [453, 338] on div "facebook.com" at bounding box center [640, 340] width 395 height 16
